Goal: Check status: Check status

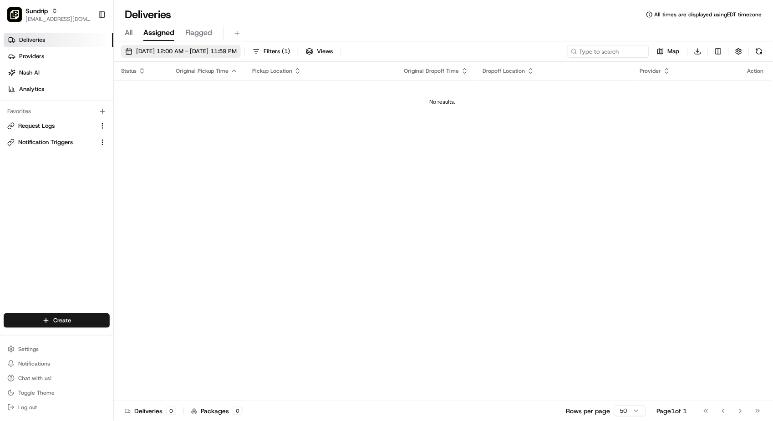
click at [155, 54] on span "[DATE] 12:00 AM - [DATE] 11:59 PM" at bounding box center [186, 51] width 101 height 8
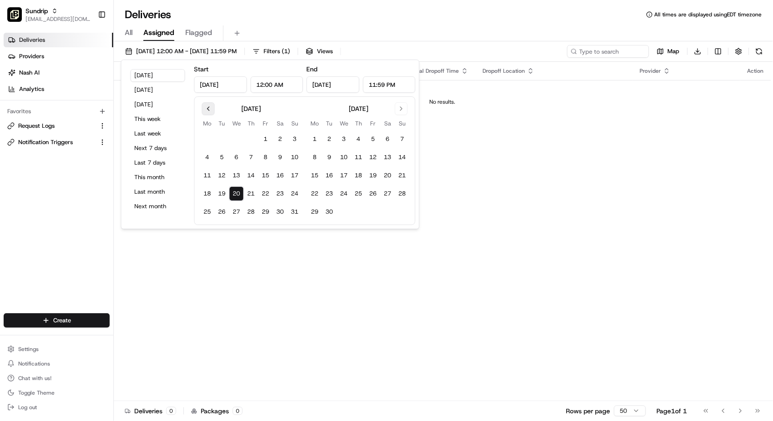
click at [210, 109] on button "Go to previous month" at bounding box center [208, 108] width 13 height 13
click at [209, 109] on button "Go to previous month" at bounding box center [208, 108] width 13 height 13
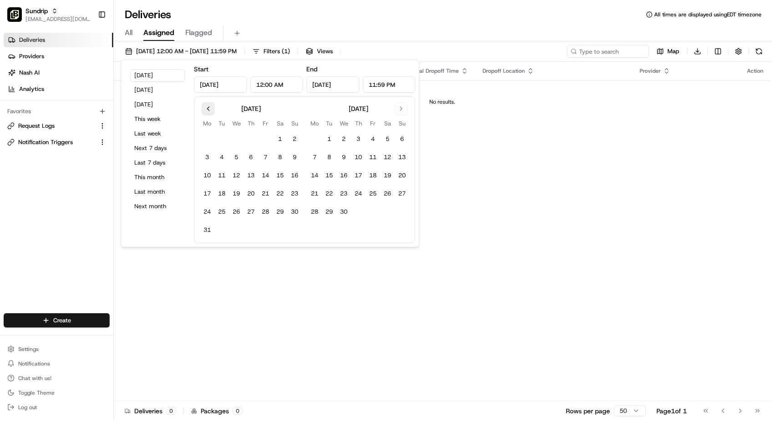
click at [209, 109] on button "Go to previous month" at bounding box center [208, 108] width 13 height 13
click at [210, 109] on button "Go to previous month" at bounding box center [208, 108] width 13 height 13
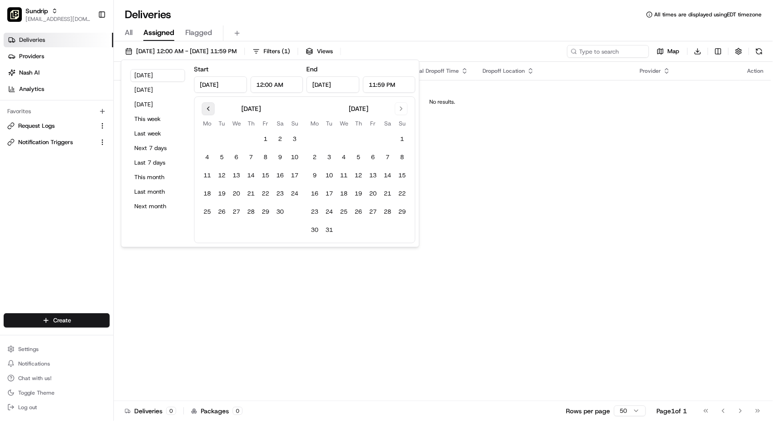
click at [210, 109] on button "Go to previous month" at bounding box center [208, 108] width 13 height 13
click at [209, 109] on button "Go to previous month" at bounding box center [208, 108] width 13 height 13
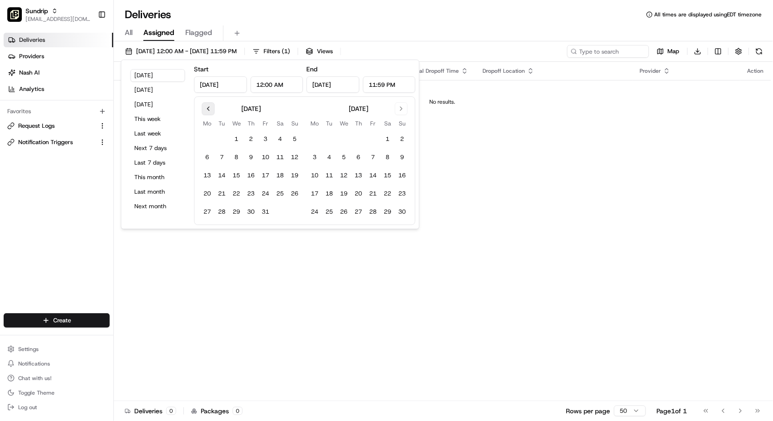
click at [209, 109] on button "Go to previous month" at bounding box center [208, 108] width 13 height 13
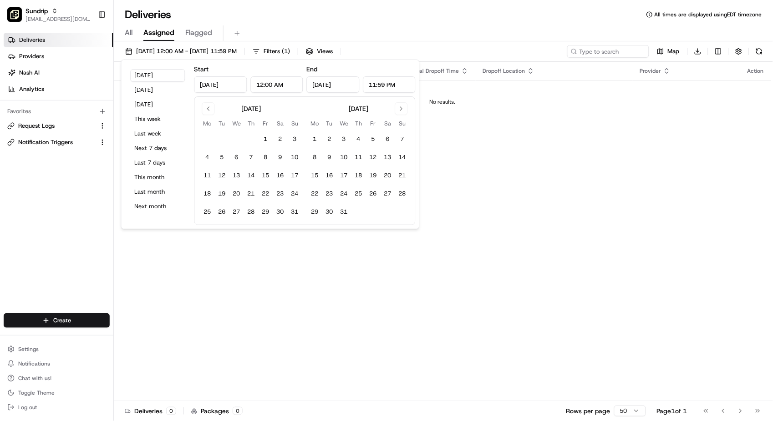
drag, startPoint x: 318, startPoint y: 139, endPoint x: 348, endPoint y: 129, distance: 31.5
click at [318, 139] on button "1" at bounding box center [315, 139] width 15 height 15
type input "[DATE]"
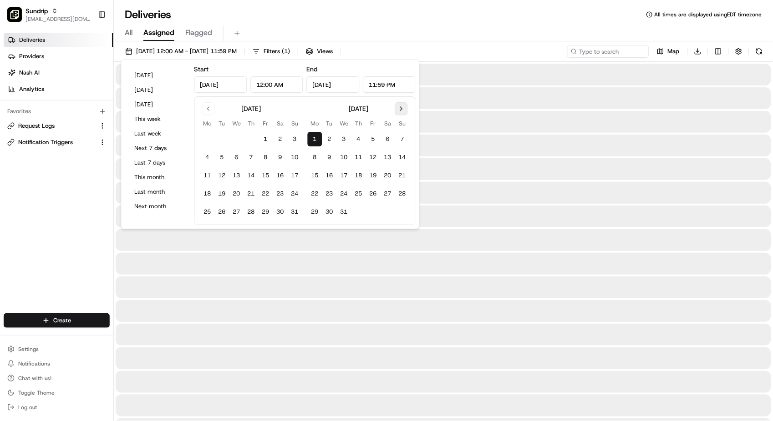
click at [400, 111] on button "Go to next month" at bounding box center [401, 108] width 13 height 13
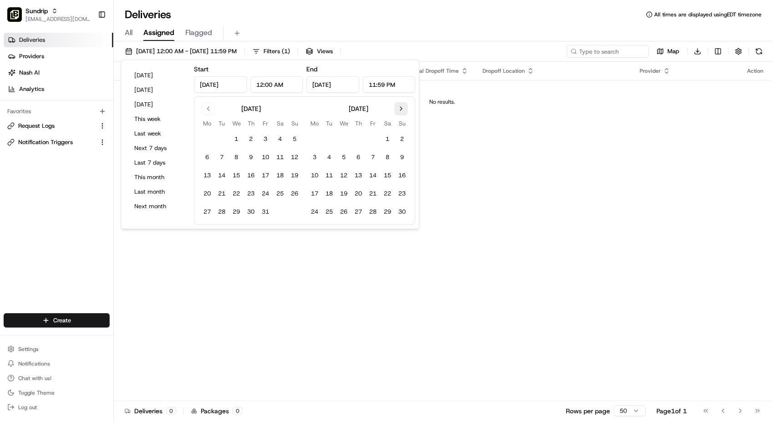
click at [400, 111] on button "Go to next month" at bounding box center [401, 108] width 13 height 13
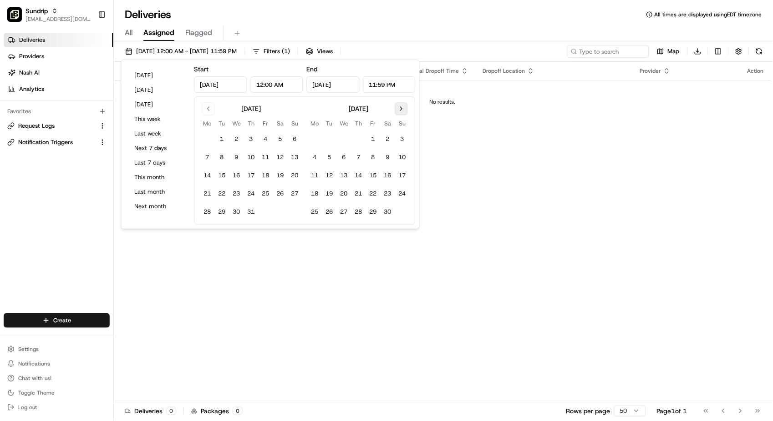
click at [400, 111] on button "Go to next month" at bounding box center [401, 108] width 13 height 13
drag, startPoint x: 330, startPoint y: 226, endPoint x: 336, endPoint y: 224, distance: 5.8
click at [330, 226] on button "31" at bounding box center [329, 230] width 15 height 15
type input "[DATE]"
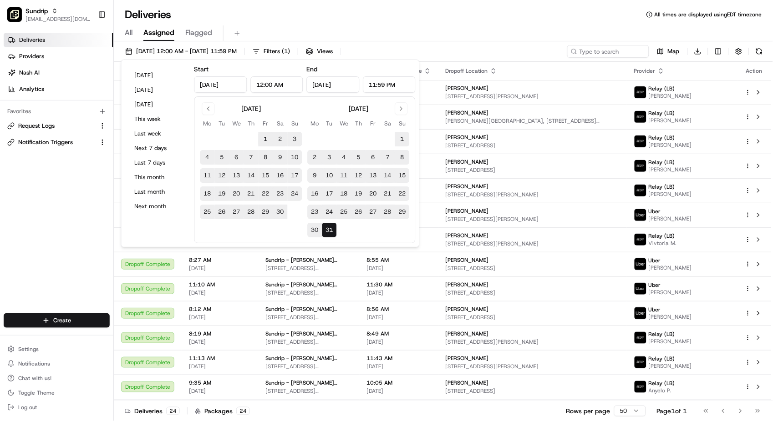
click at [230, 88] on input "[DATE]" at bounding box center [220, 84] width 53 height 16
click at [386, 16] on div "Deliveries All times are displayed using EDT timezone" at bounding box center [443, 14] width 659 height 15
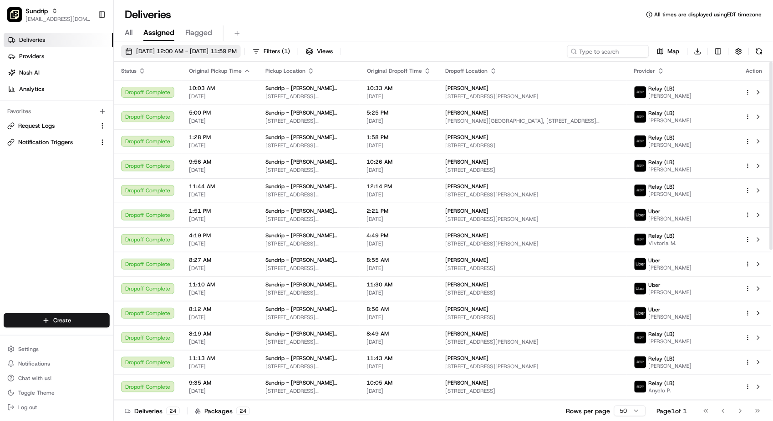
click at [172, 53] on span "[DATE] 12:00 AM - [DATE] 11:59 PM" at bounding box center [186, 51] width 101 height 8
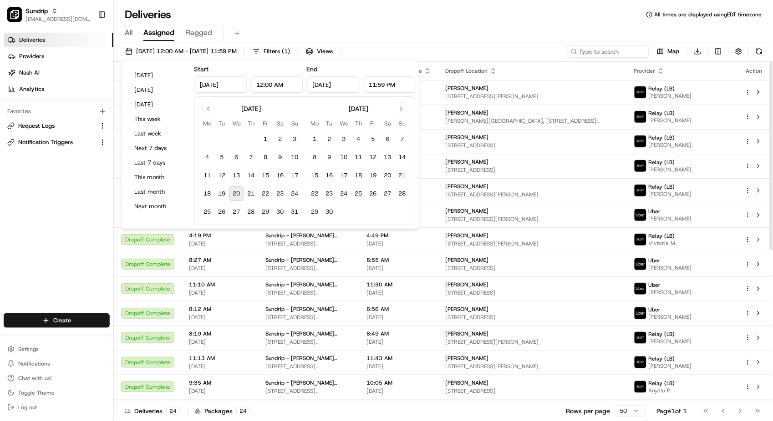
click at [426, 47] on div "[DATE] 12:00 AM - [DATE] 11:59 PM Filters ( 1 ) Views Map Download" at bounding box center [443, 53] width 659 height 17
